Goal: Information Seeking & Learning: Check status

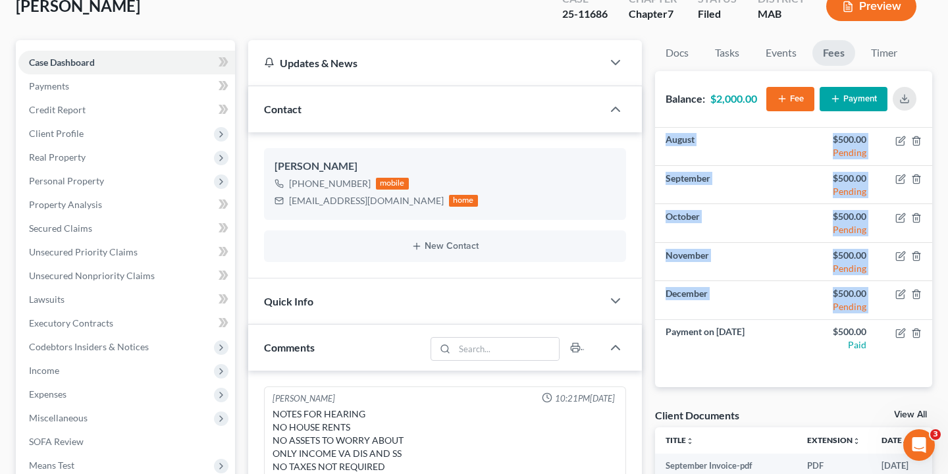
drag, startPoint x: 611, startPoint y: 103, endPoint x: 447, endPoint y: 136, distance: 167.3
click at [447, 136] on div "Contact [PERSON_NAME] [PHONE_NUMBER] mobile [EMAIL_ADDRESS][DOMAIN_NAME] home N…" at bounding box center [445, 182] width 394 height 192
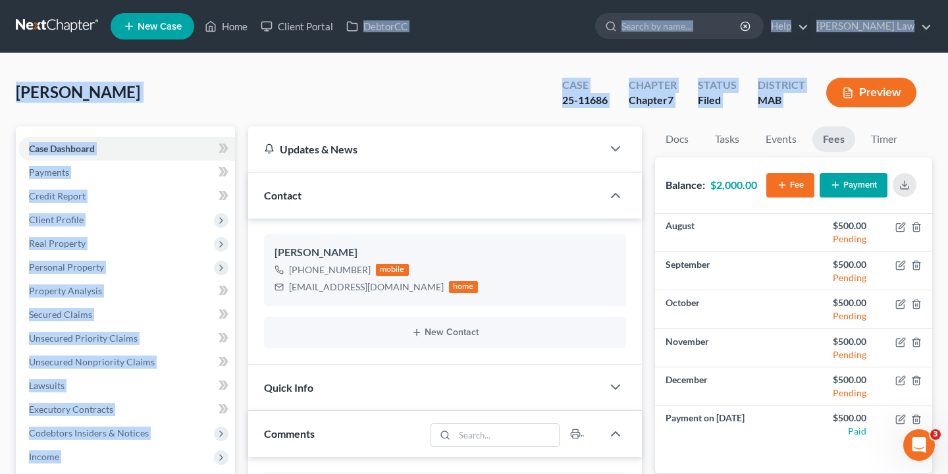
drag, startPoint x: 508, startPoint y: 40, endPoint x: 514, endPoint y: -67, distance: 106.8
click at [514, 0] on html "Home New Case Client Portal DebtorCC [PERSON_NAME] Law [EMAIL_ADDRESS][DOMAIN_N…" at bounding box center [474, 478] width 948 height 957
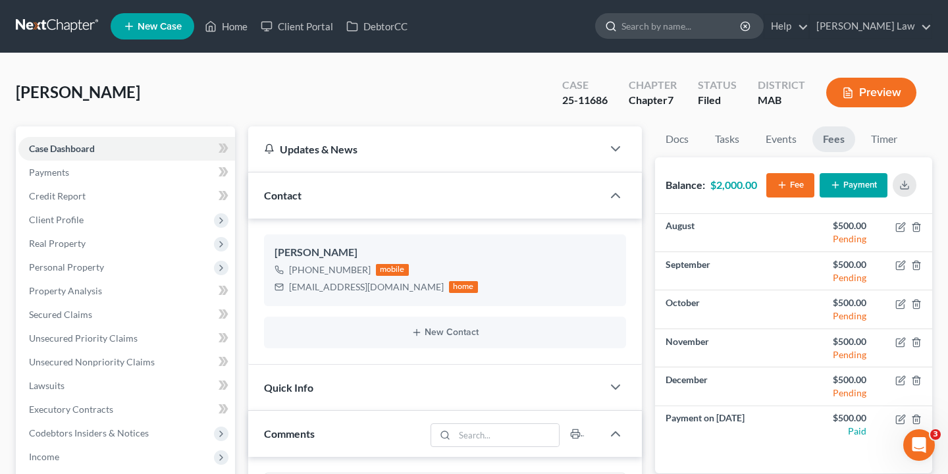
click at [742, 33] on input "search" at bounding box center [681, 26] width 120 height 24
type input "evan"
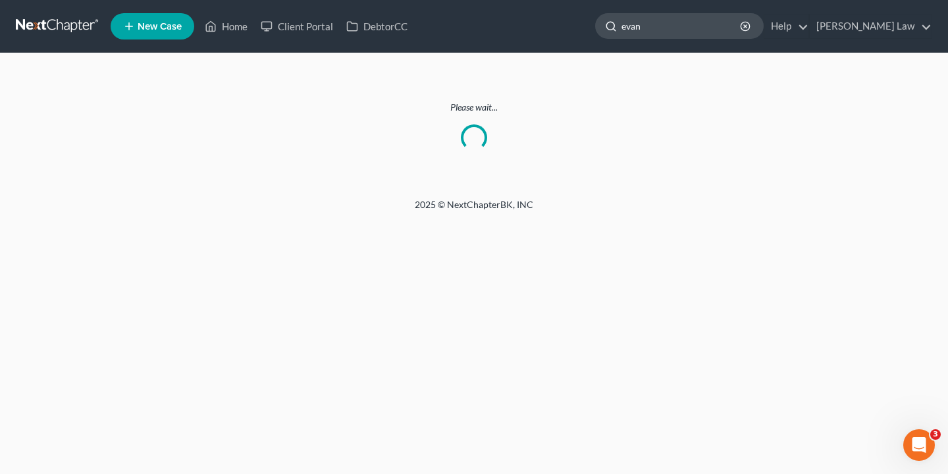
click at [739, 34] on input "evan" at bounding box center [681, 26] width 120 height 24
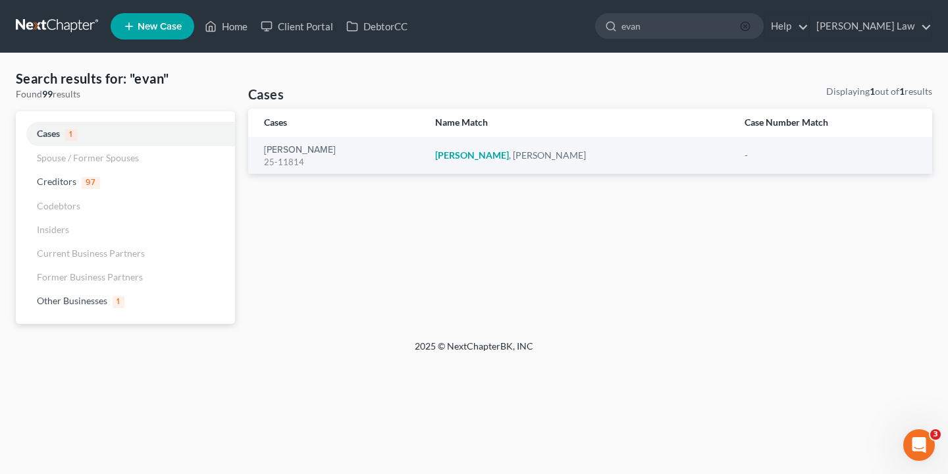
click at [749, 30] on circle "button" at bounding box center [745, 26] width 9 height 9
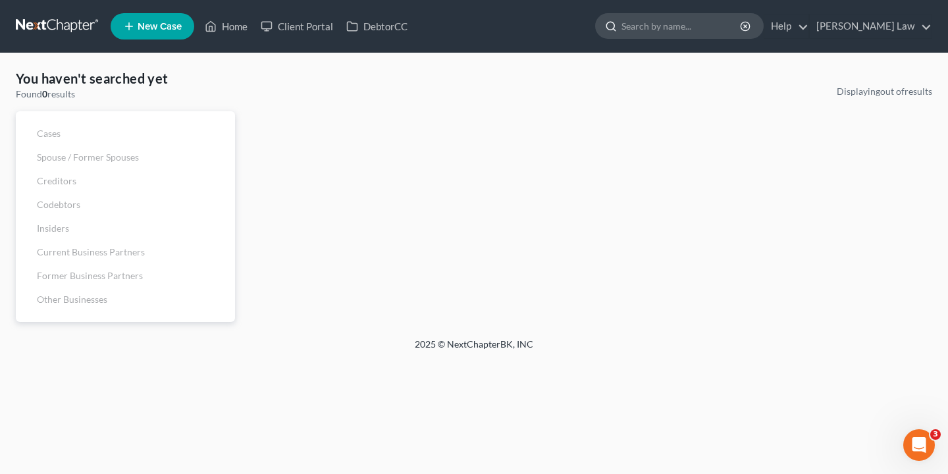
click at [741, 28] on input "search" at bounding box center [681, 26] width 120 height 24
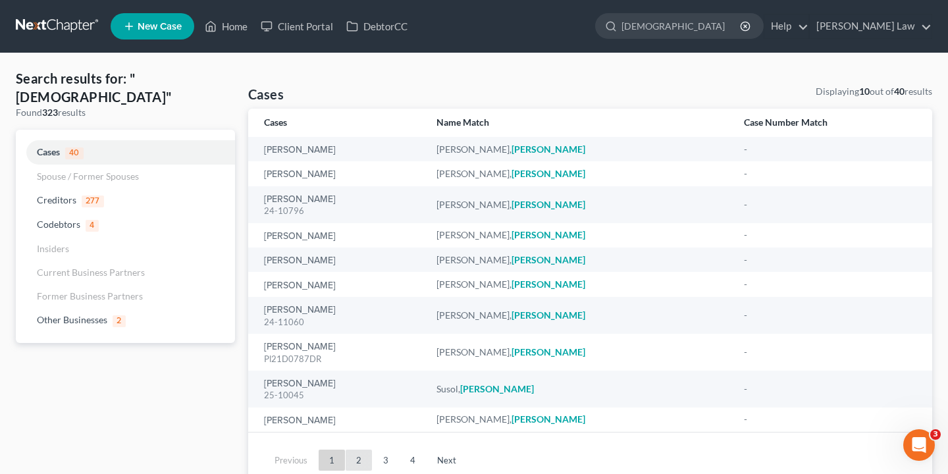
click at [355, 456] on link "2" at bounding box center [359, 460] width 26 height 21
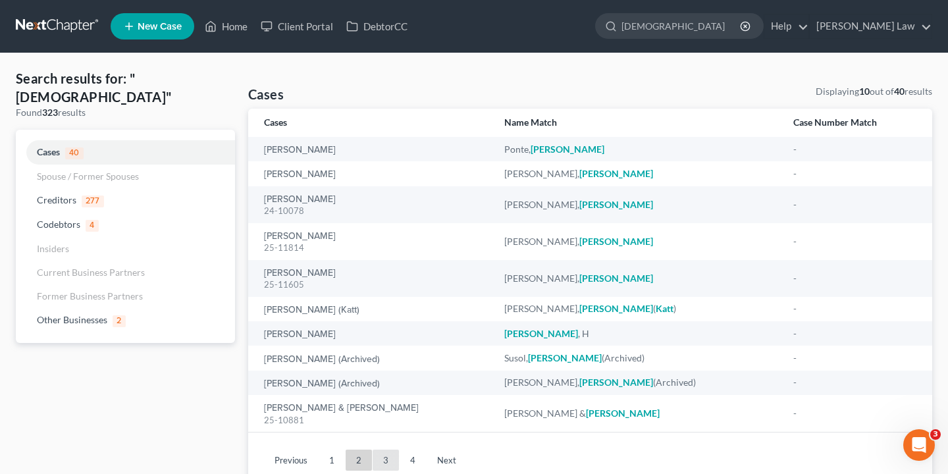
click at [384, 456] on link "3" at bounding box center [386, 460] width 26 height 21
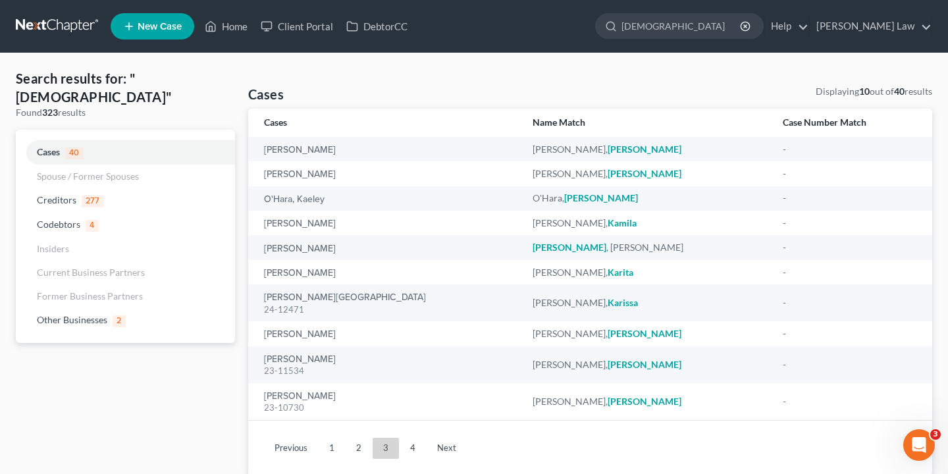
click at [418, 458] on ul "Previous 1 2 3 4 Next" at bounding box center [590, 448] width 663 height 34
click at [418, 447] on link "4" at bounding box center [413, 448] width 26 height 21
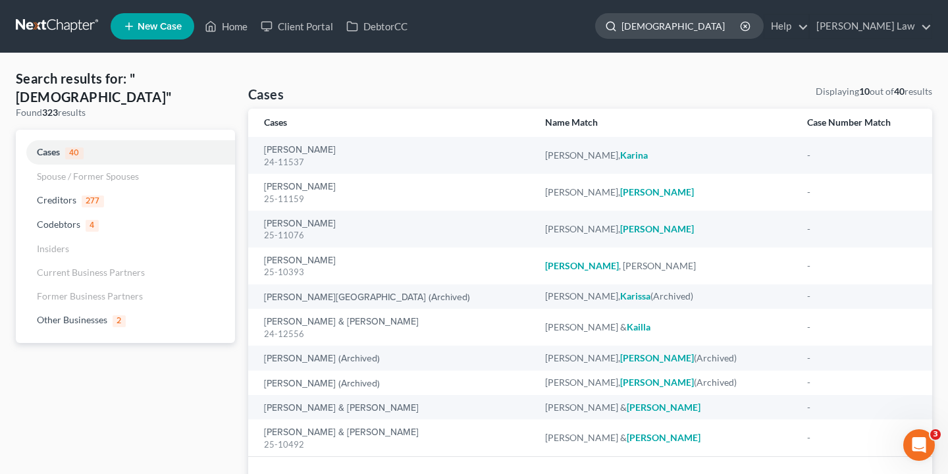
click at [697, 28] on input "[DEMOGRAPHIC_DATA]" at bounding box center [681, 26] width 120 height 24
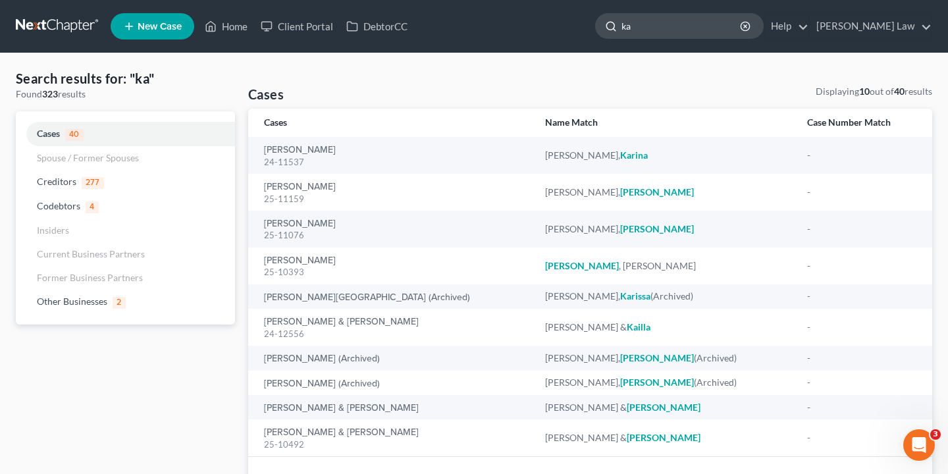
type input "k"
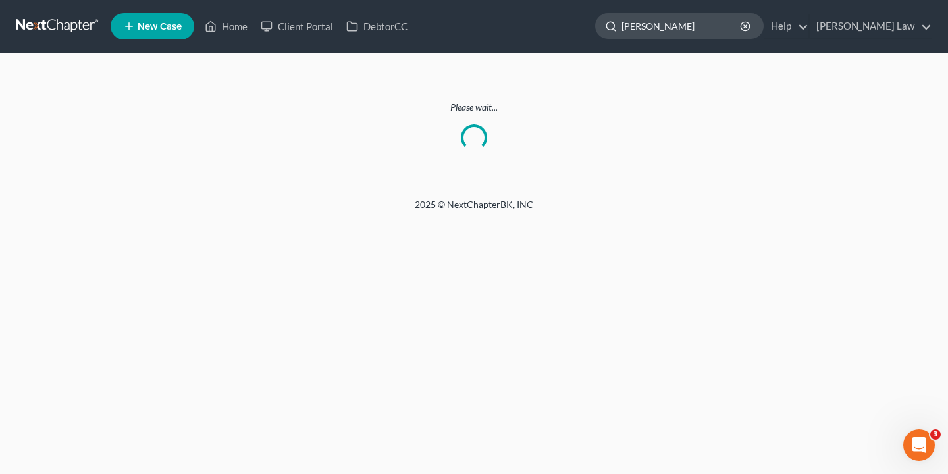
click at [716, 23] on input "[PERSON_NAME]" at bounding box center [681, 26] width 120 height 24
type input "[PERSON_NAME]"
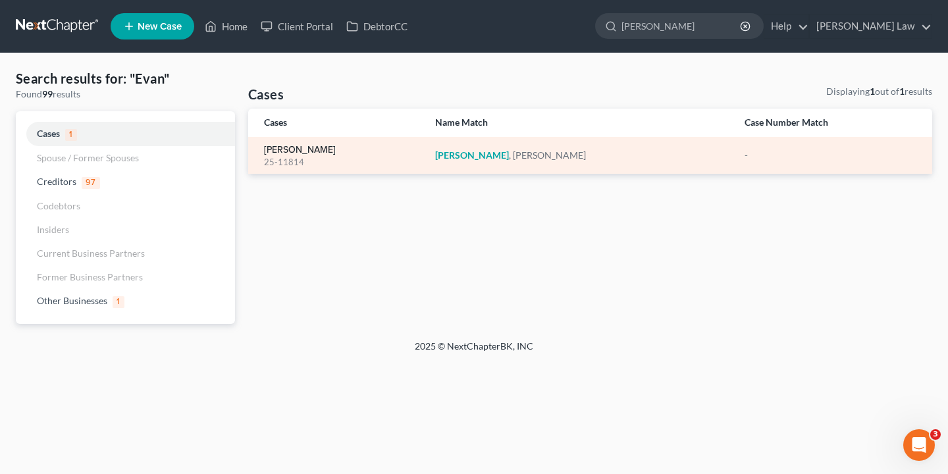
click at [296, 149] on link "[PERSON_NAME]" at bounding box center [300, 149] width 72 height 9
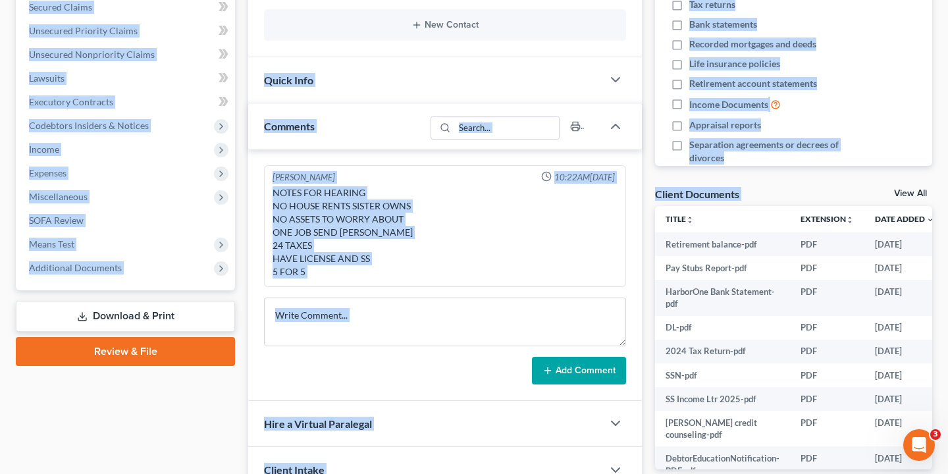
scroll to position [406, 0]
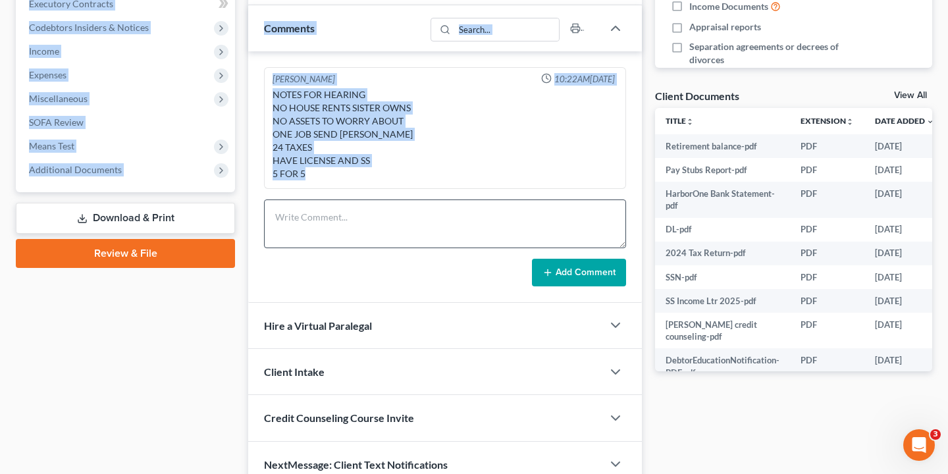
drag, startPoint x: 598, startPoint y: 117, endPoint x: 613, endPoint y: 243, distance: 127.3
click at [613, 243] on div "[PERSON_NAME] Upgraded Case 25-11814 Chapter Chapter 7 Status Lead District MAB…" at bounding box center [474, 81] width 916 height 835
click at [164, 332] on div "Case Dashboard Payments Invoices Payments Payments Credit Report Client Profile" at bounding box center [125, 104] width 232 height 767
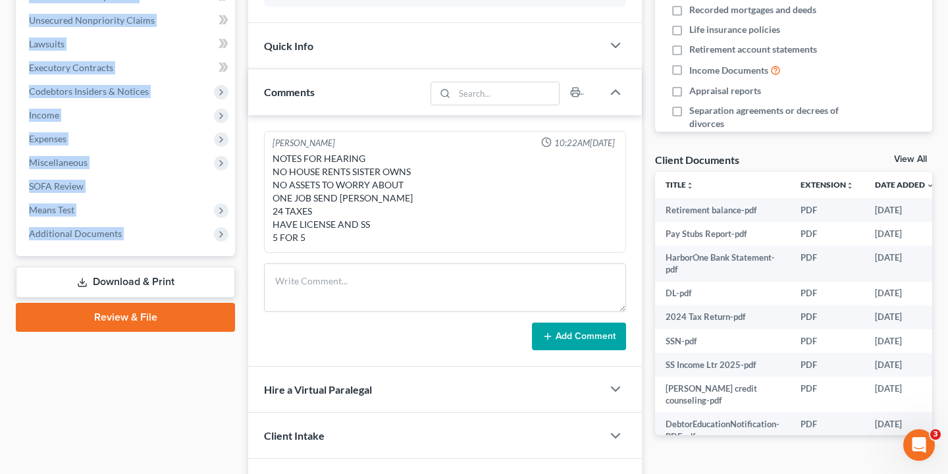
scroll to position [308, 0]
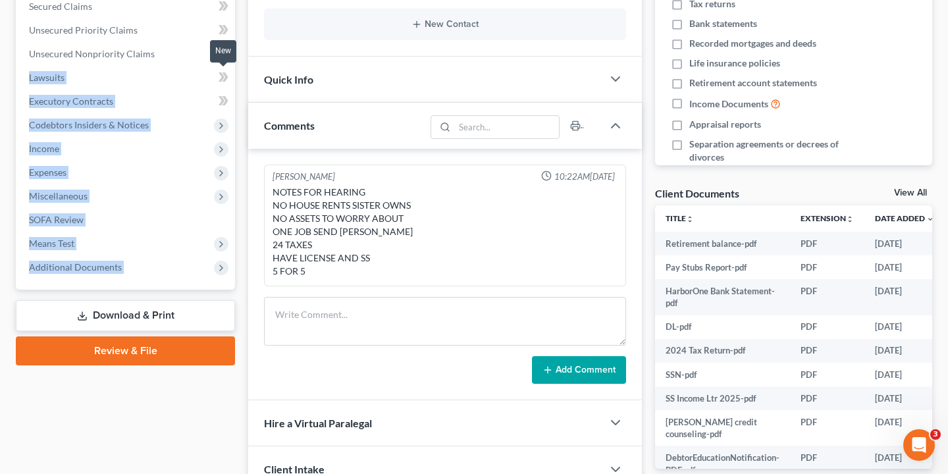
drag, startPoint x: 193, startPoint y: 364, endPoint x: 223, endPoint y: 71, distance: 294.5
click at [223, 71] on div "Case Dashboard Payments Invoices Payments Payments Credit Report Client Profile" at bounding box center [125, 201] width 232 height 767
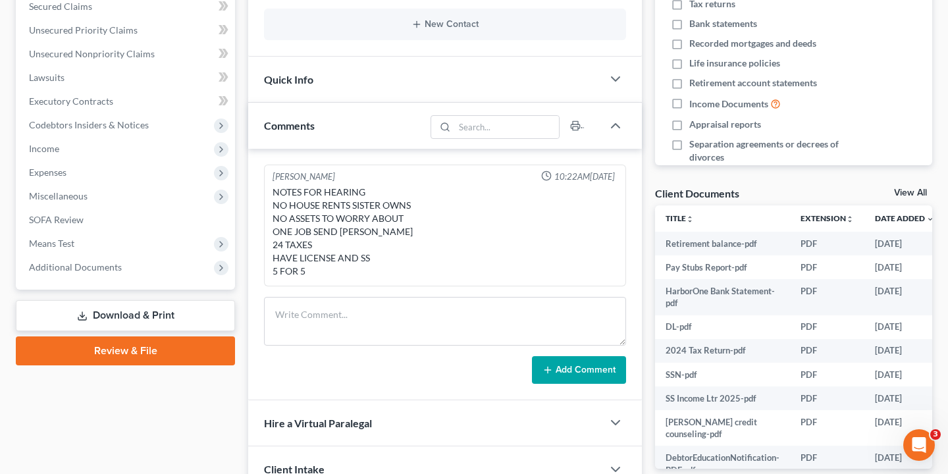
click at [246, 127] on div "Updates & News × [US_STATE] District Notes Take a look at NextChapter's Distric…" at bounding box center [445, 201] width 407 height 767
click at [186, 267] on span "Additional Documents" at bounding box center [126, 267] width 217 height 24
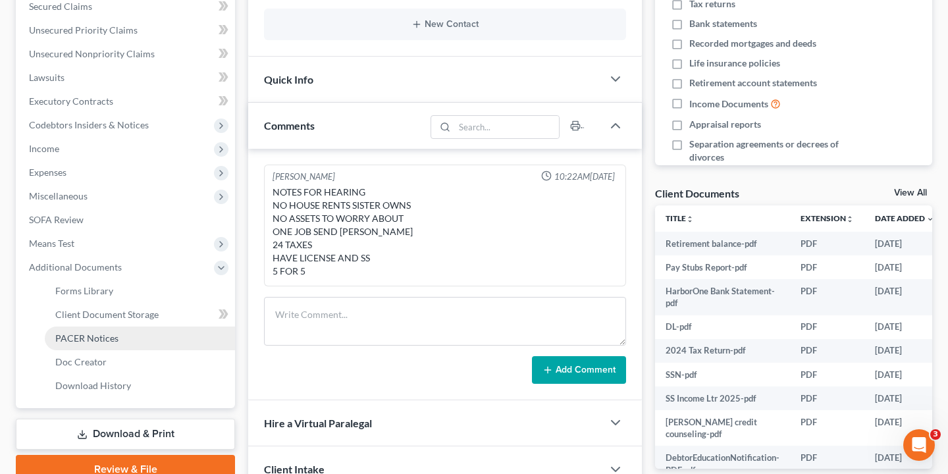
click at [169, 341] on link "PACER Notices" at bounding box center [140, 339] width 190 height 24
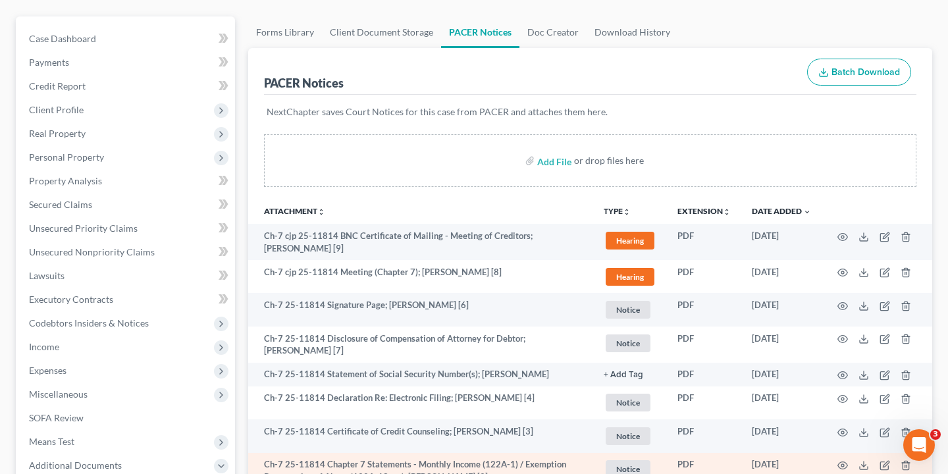
scroll to position [118, 0]
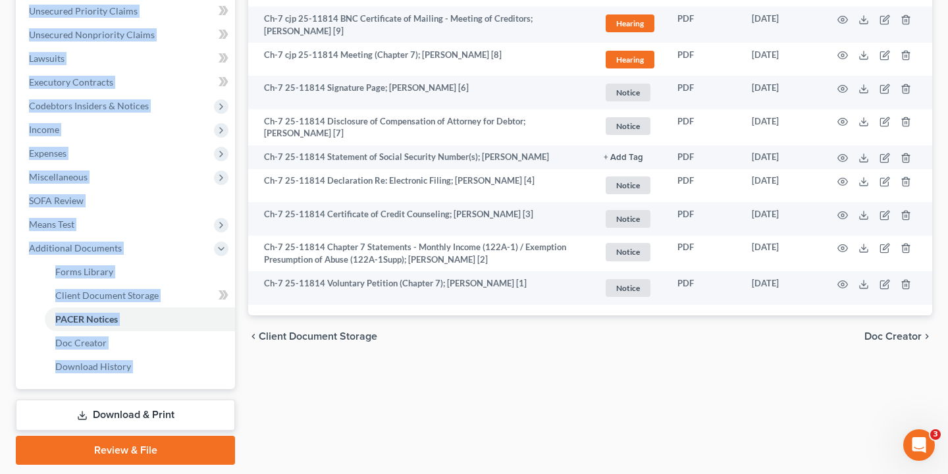
drag, startPoint x: 847, startPoint y: 309, endPoint x: 880, endPoint y: -2, distance: 312.5
click at [880, 0] on html "Home New Case Client Portal DebtorCC [PERSON_NAME] Law [EMAIL_ADDRESS][DOMAIN_N…" at bounding box center [474, 94] width 948 height 842
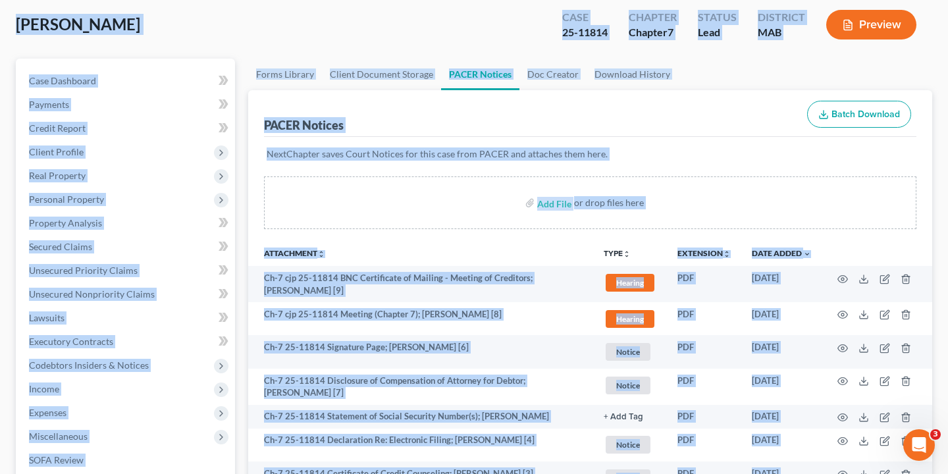
scroll to position [19, 0]
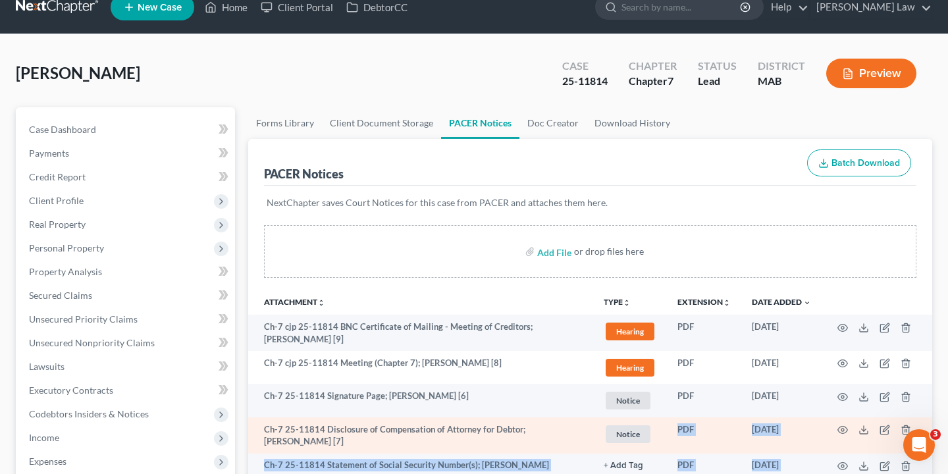
drag, startPoint x: 725, startPoint y: 333, endPoint x: 714, endPoint y: 424, distance: 91.5
click at [714, 422] on ui-view "Forms Library Client Document Storage PACER Notices Doc Creator Download Histor…" at bounding box center [590, 386] width 684 height 558
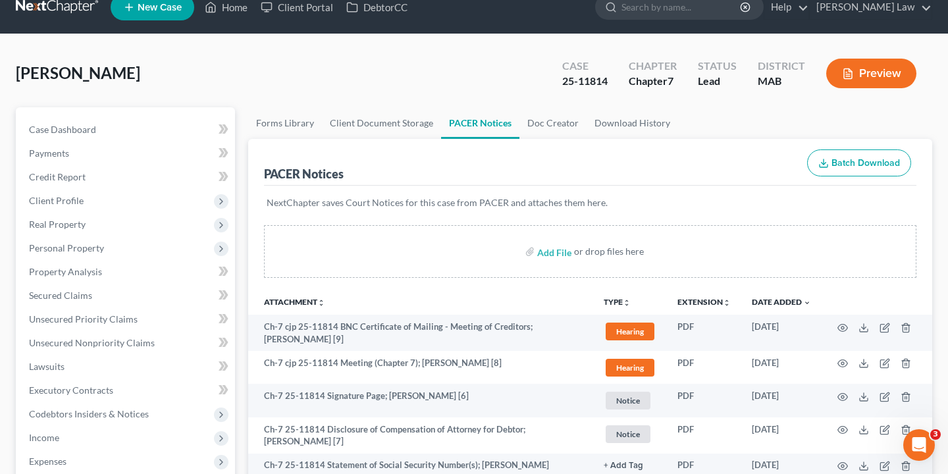
click at [789, 246] on div "Add File or drop files here" at bounding box center [590, 251] width 652 height 53
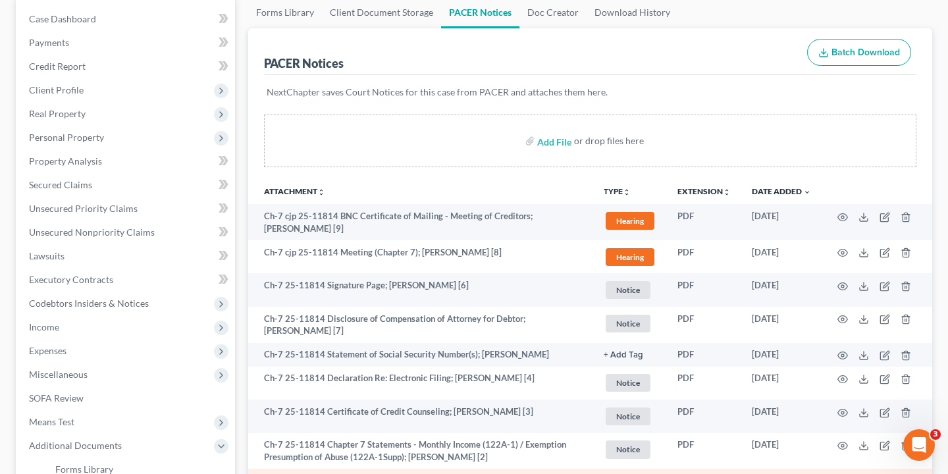
scroll to position [146, 0]
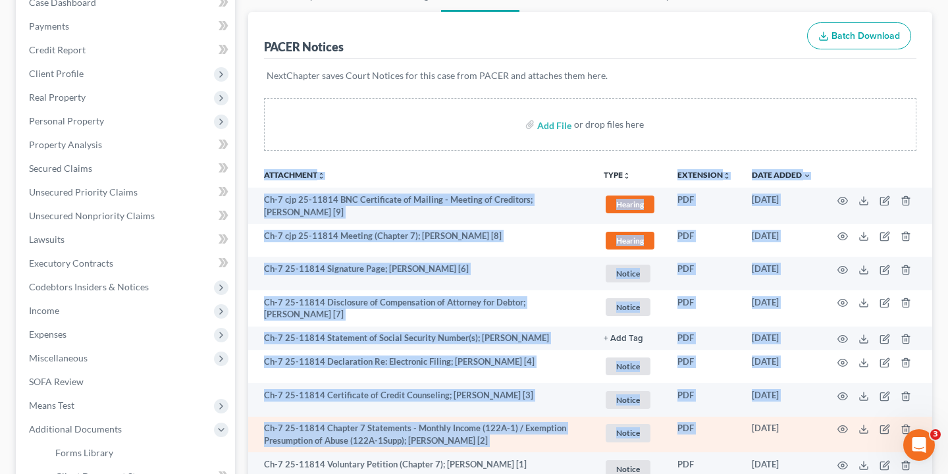
drag, startPoint x: 789, startPoint y: 246, endPoint x: 748, endPoint y: 416, distance: 175.3
click at [748, 416] on div "Add File or drop files here Attachment unfold_more expand_more expand_less TYPE…" at bounding box center [590, 291] width 684 height 387
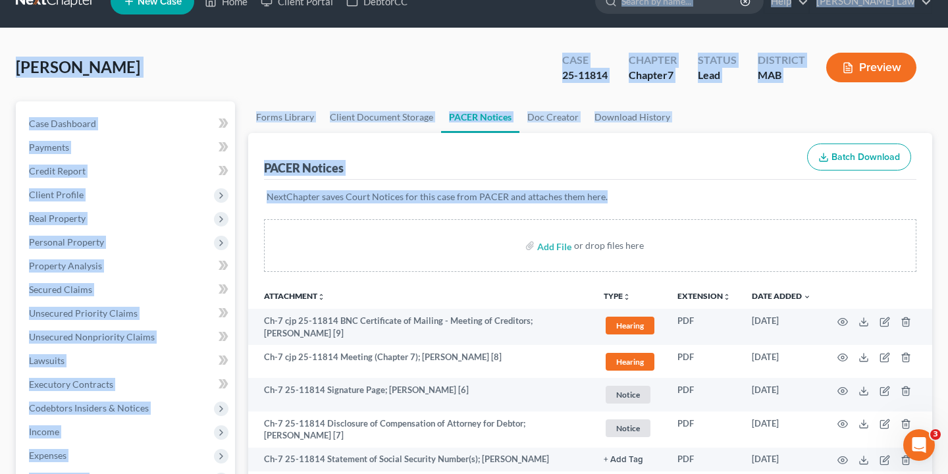
scroll to position [0, 0]
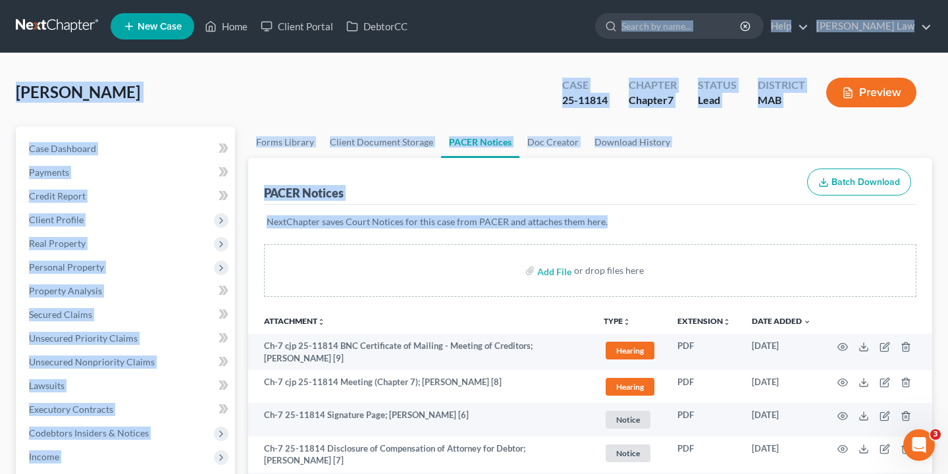
drag, startPoint x: 768, startPoint y: 90, endPoint x: 767, endPoint y: -69, distance: 158.7
click at [767, 0] on html "Home New Case Client Portal DebtorCC [PERSON_NAME] Law [EMAIL_ADDRESS][DOMAIN_N…" at bounding box center [474, 421] width 948 height 842
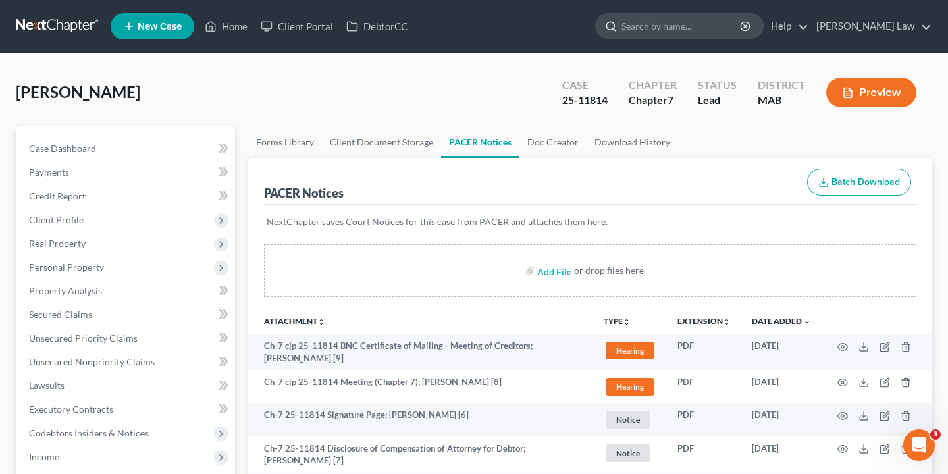
click at [743, 13] on div at bounding box center [679, 26] width 169 height 26
click at [742, 36] on input "search" at bounding box center [681, 26] width 120 height 24
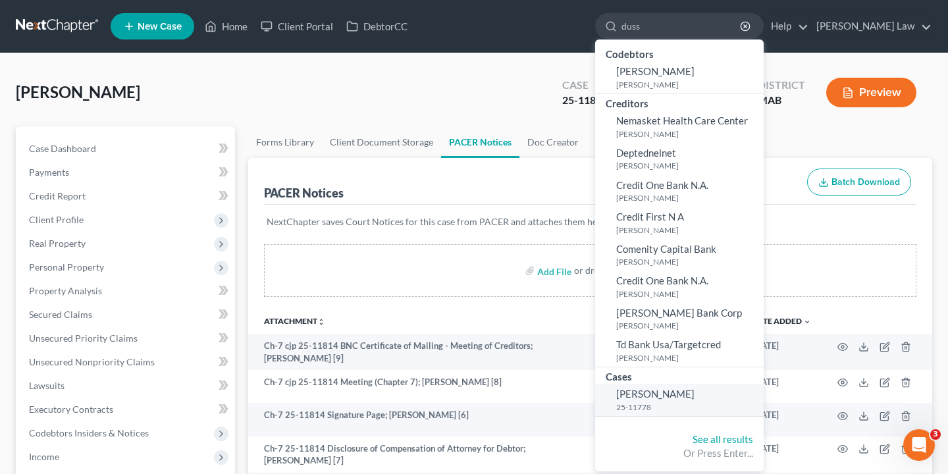
type input "duss"
click at [695, 388] on span "[PERSON_NAME]" at bounding box center [655, 394] width 78 height 12
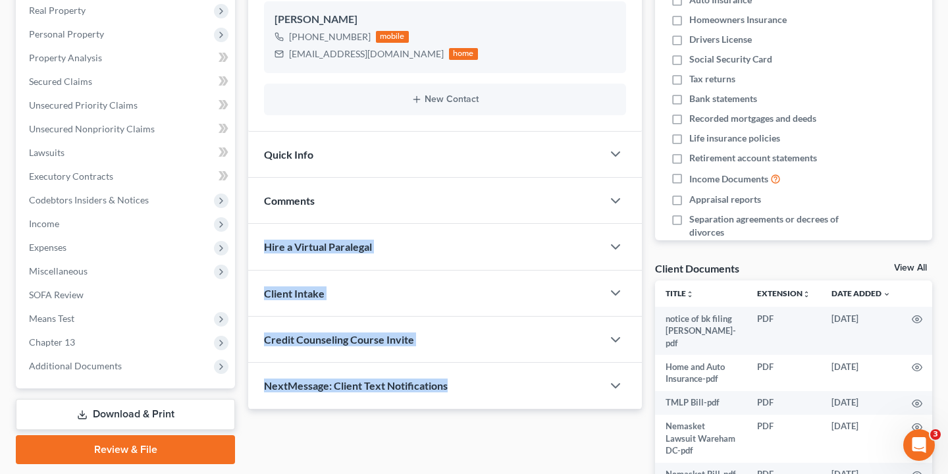
drag, startPoint x: 363, startPoint y: 442, endPoint x: 350, endPoint y: 388, distance: 56.4
click at [350, 388] on div "Updates & News × [US_STATE] District Notes Take a look at NextChapter's Distric…" at bounding box center [445, 229] width 407 height 672
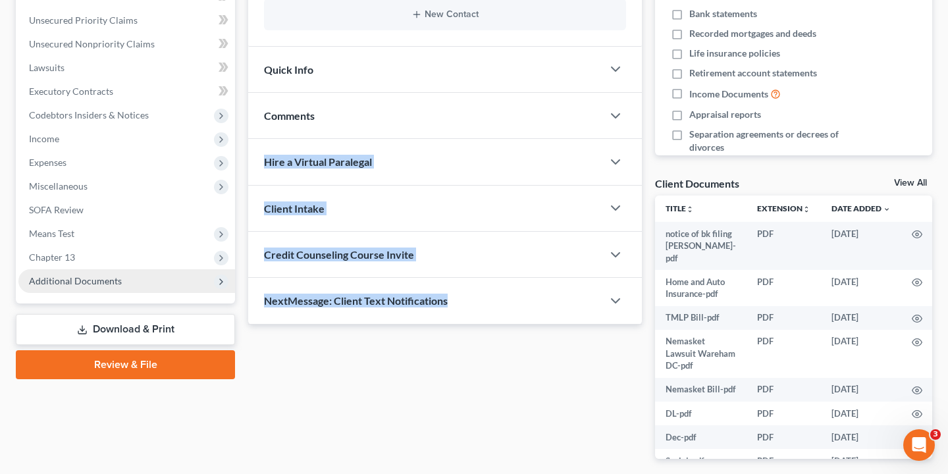
click at [167, 277] on span "Additional Documents" at bounding box center [126, 281] width 217 height 24
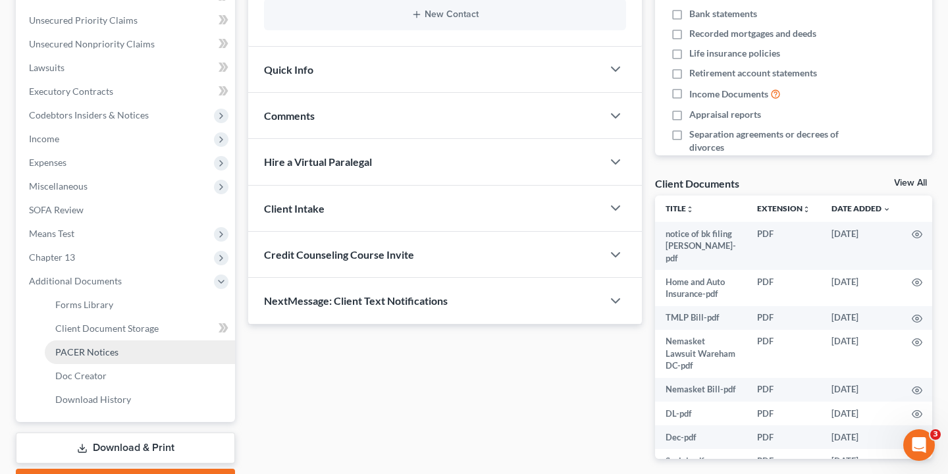
click at [172, 347] on link "PACER Notices" at bounding box center [140, 352] width 190 height 24
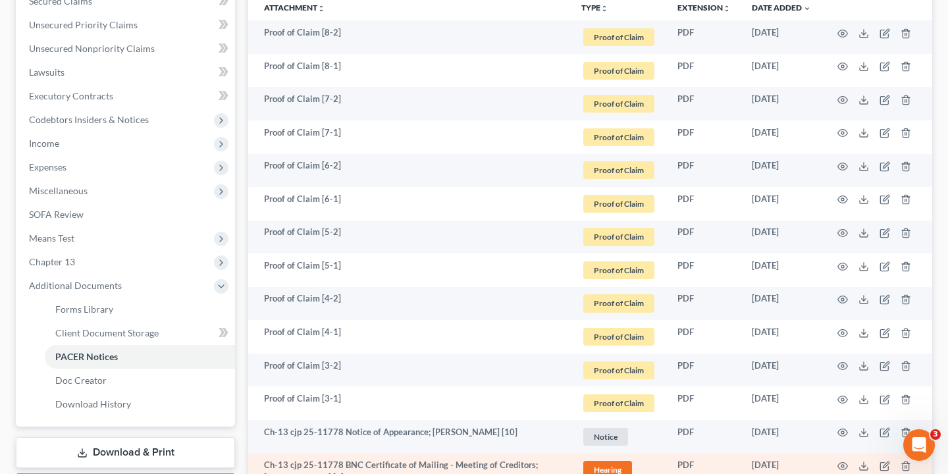
scroll to position [340, 0]
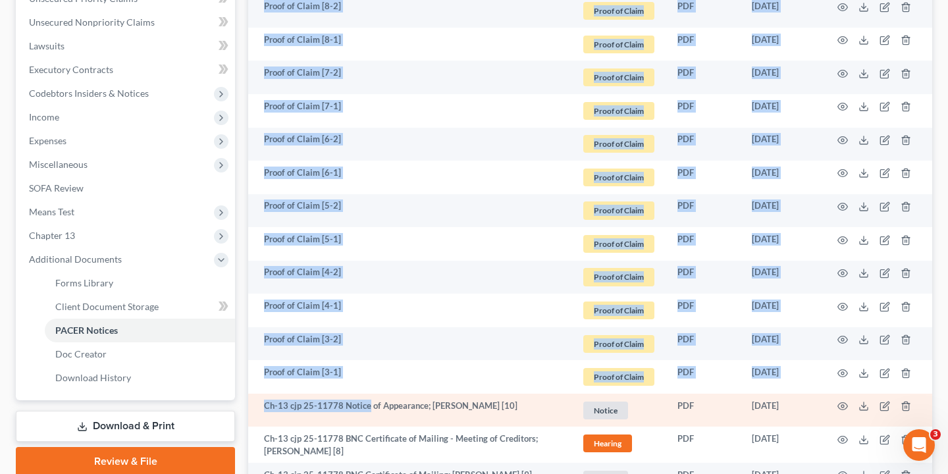
drag, startPoint x: 406, startPoint y: 292, endPoint x: 367, endPoint y: 398, distance: 113.7
click at [367, 398] on div "Add File or drop files here Attachment unfold_more expand_more expand_less TYPE…" at bounding box center [590, 462] width 684 height 1114
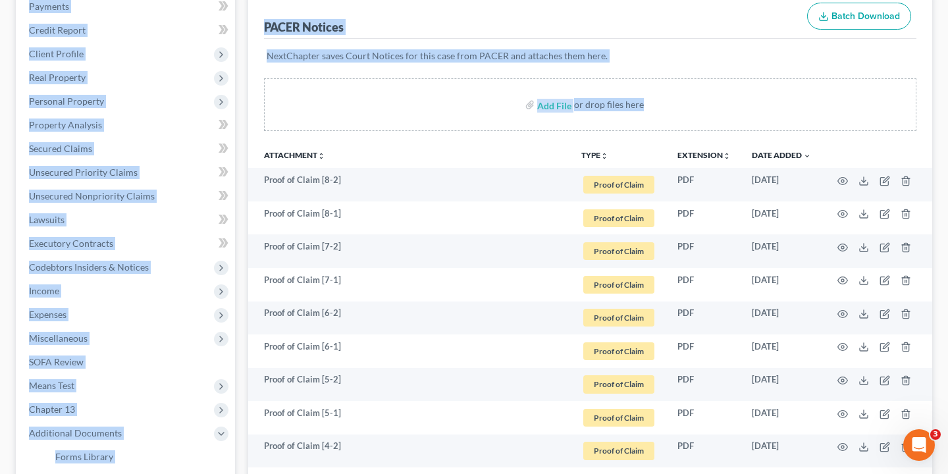
scroll to position [0, 0]
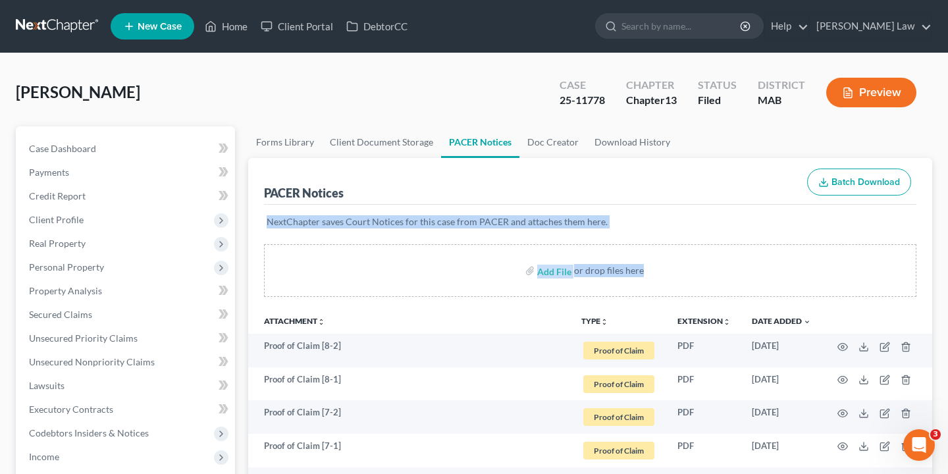
drag, startPoint x: 944, startPoint y: 212, endPoint x: 941, endPoint y: 175, distance: 37.0
click at [742, 21] on input "search" at bounding box center [681, 26] width 120 height 24
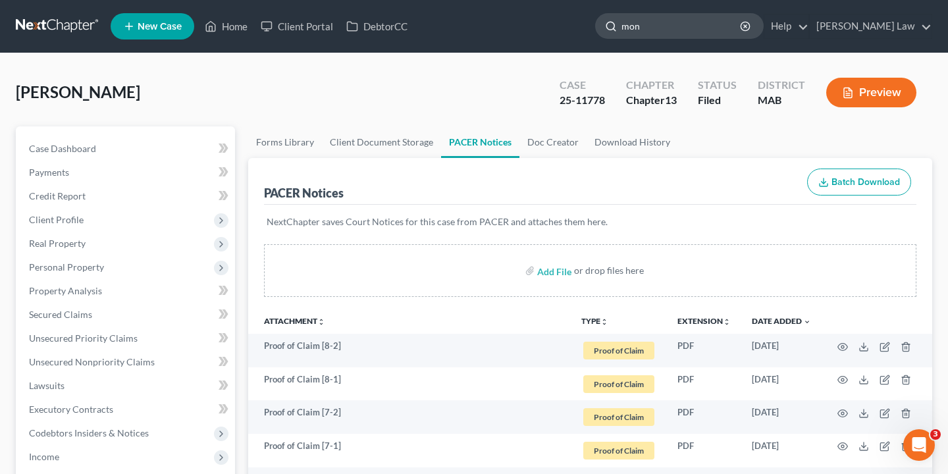
type input "mone"
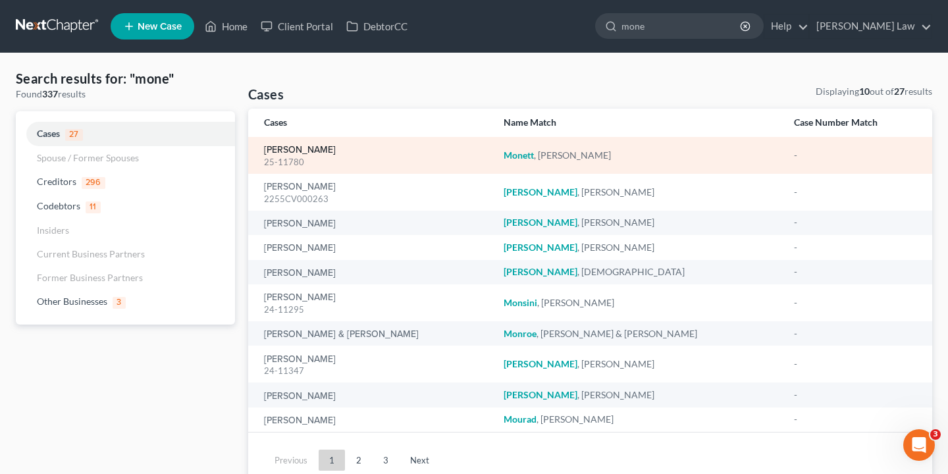
click at [298, 150] on link "[PERSON_NAME]" at bounding box center [300, 149] width 72 height 9
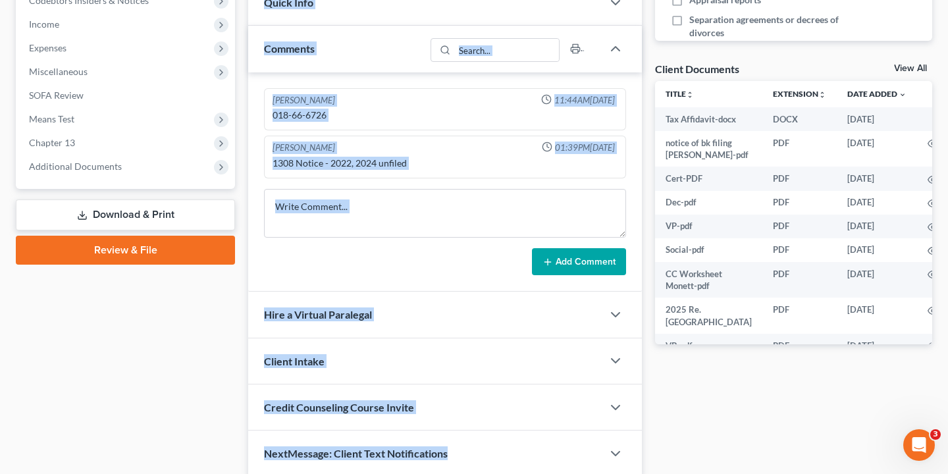
scroll to position [442, 0]
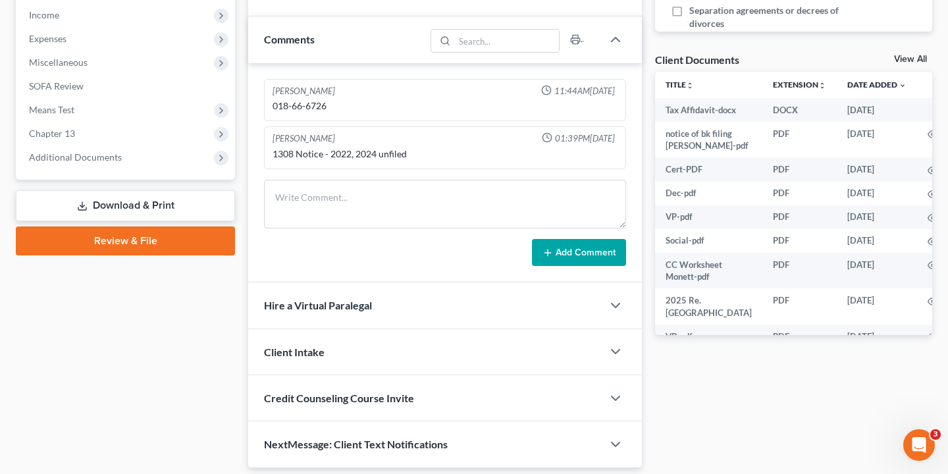
drag, startPoint x: 246, startPoint y: 180, endPoint x: 215, endPoint y: 296, distance: 120.1
click at [215, 296] on div "Petition Navigation Case Dashboard Payments Invoices Payments Payments Credit R…" at bounding box center [474, 76] width 930 height 783
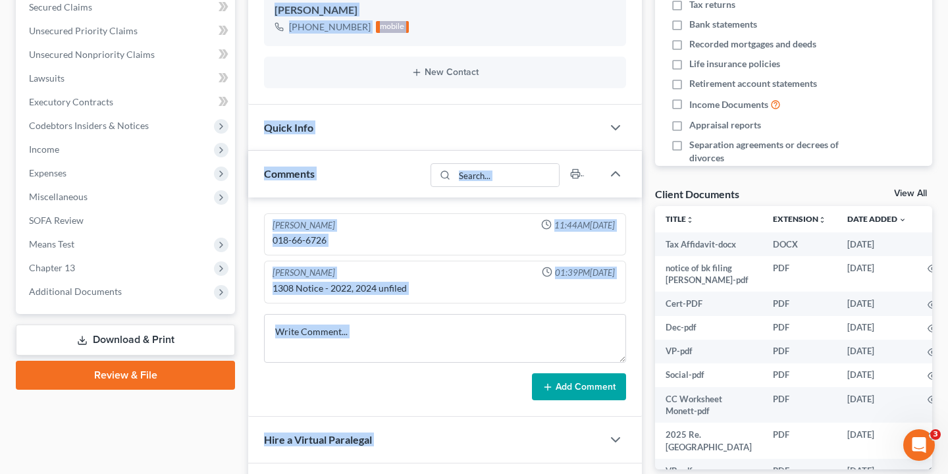
scroll to position [385, 0]
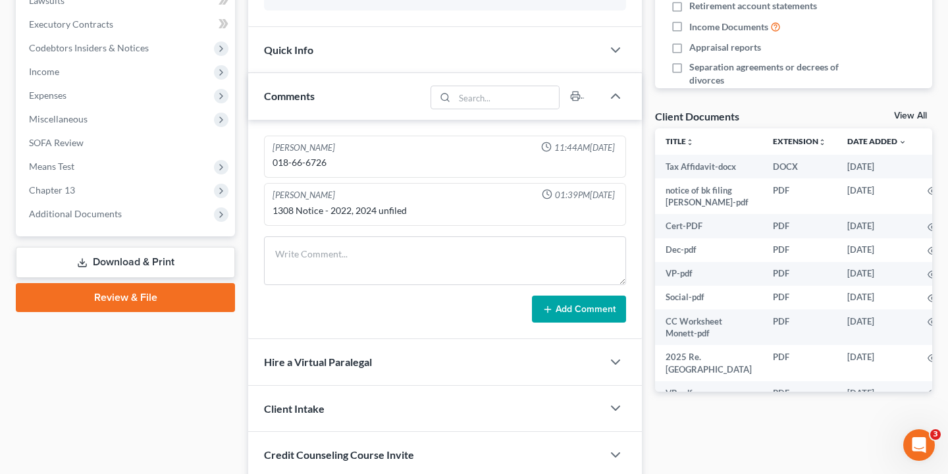
drag, startPoint x: 222, startPoint y: 307, endPoint x: 171, endPoint y: 327, distance: 54.2
click at [171, 327] on div "Case Dashboard Payments Invoices Payments Payments Credit Report Client Profile" at bounding box center [125, 132] width 232 height 783
click at [151, 217] on span "Additional Documents" at bounding box center [126, 214] width 217 height 24
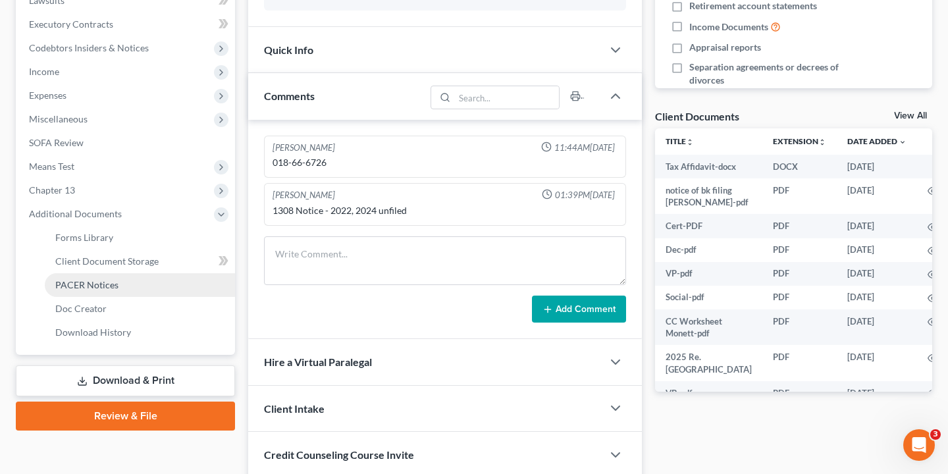
click at [136, 287] on link "PACER Notices" at bounding box center [140, 285] width 190 height 24
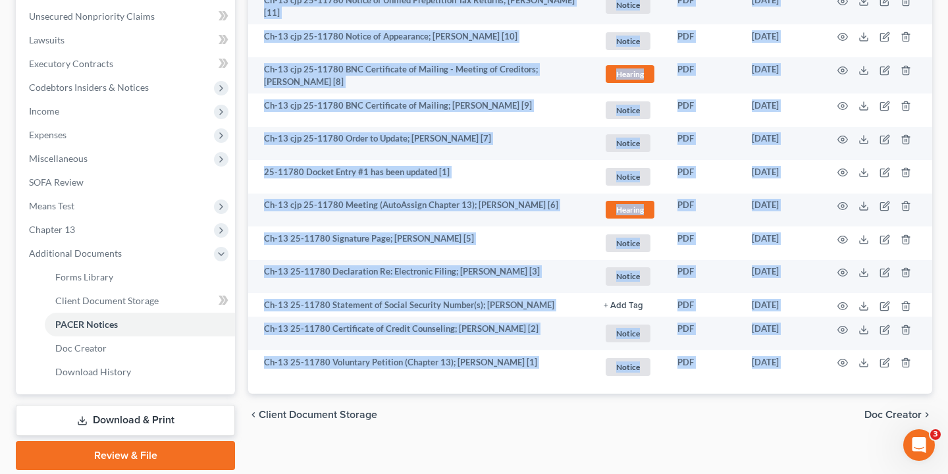
scroll to position [392, 0]
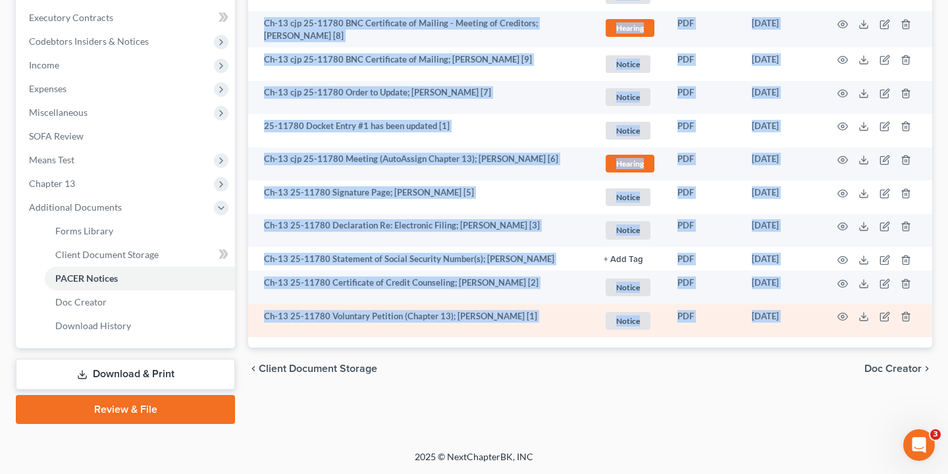
drag, startPoint x: 403, startPoint y: 285, endPoint x: 373, endPoint y: 321, distance: 46.7
click at [373, 321] on div "Add File or drop files here Attachment unfold_more expand_more expand_less TYPE…" at bounding box center [590, 95] width 684 height 485
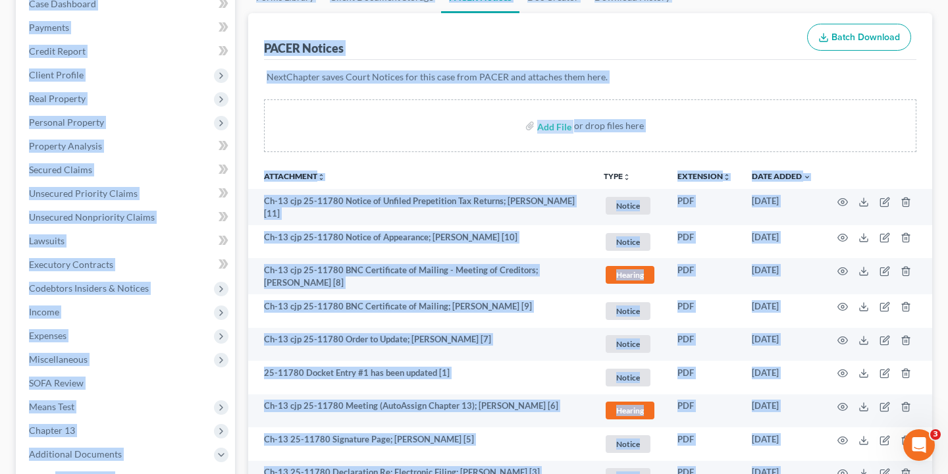
scroll to position [0, 0]
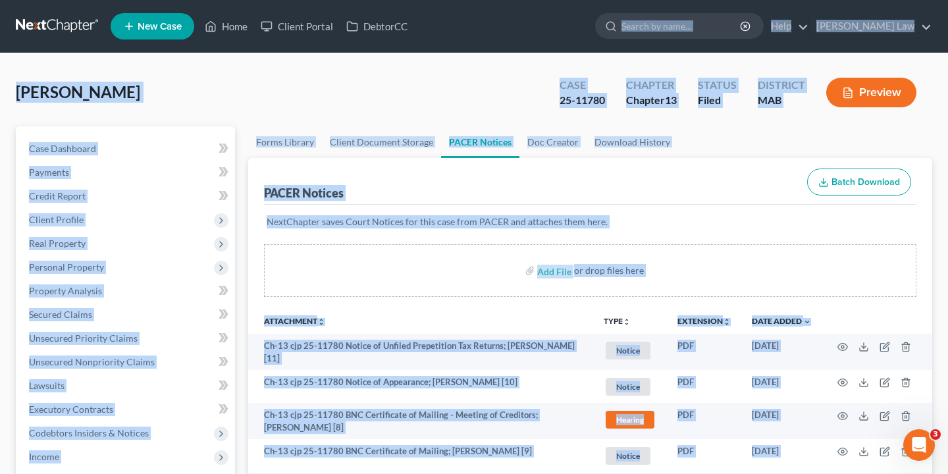
drag, startPoint x: 687, startPoint y: 416, endPoint x: 679, endPoint y: -68, distance: 484.6
click at [679, 0] on html "Home New Case Client Portal DebtorCC [PERSON_NAME] Law [EMAIL_ADDRESS][DOMAIN_N…" at bounding box center [474, 433] width 948 height 866
click at [708, 43] on nav "Home New Case Client Portal DebtorCC [PERSON_NAME] Law [EMAIL_ADDRESS][DOMAIN_N…" at bounding box center [474, 26] width 948 height 53
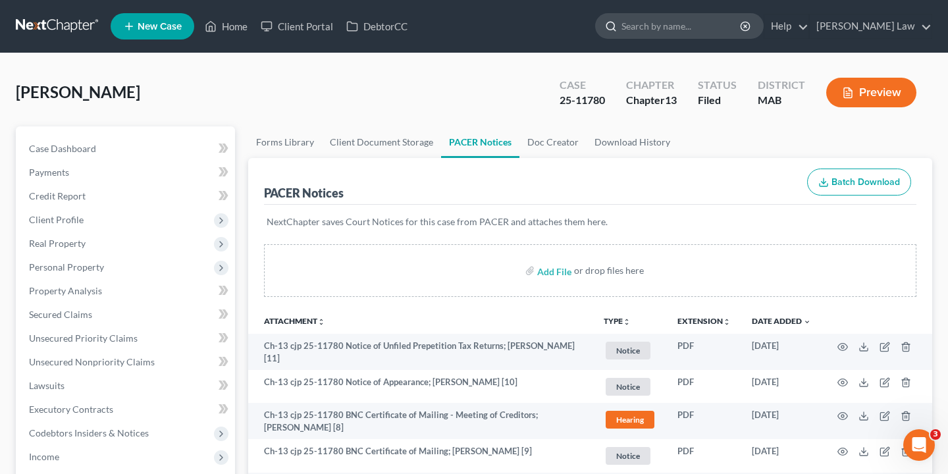
click at [708, 24] on input "search" at bounding box center [681, 26] width 120 height 24
